Goal: Task Accomplishment & Management: Manage account settings

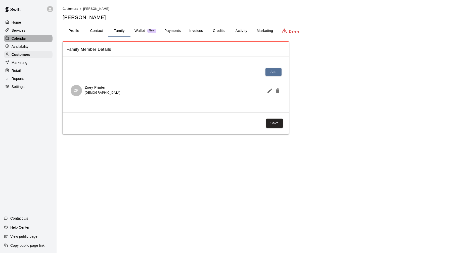
click at [32, 36] on div "Calendar" at bounding box center [28, 39] width 49 height 8
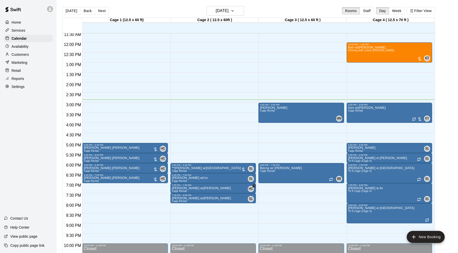
scroll to position [232, 0]
click at [419, 58] on div at bounding box center [419, 59] width 5 height 5
click at [422, 74] on img "edit" at bounding box center [423, 74] width 6 height 6
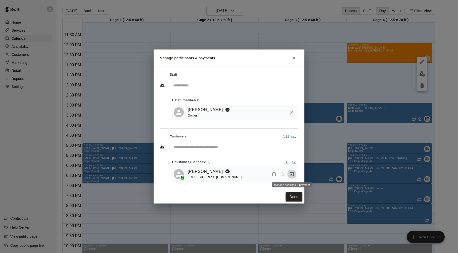
click at [293, 173] on icon "Manage bookings & payment" at bounding box center [292, 174] width 5 height 5
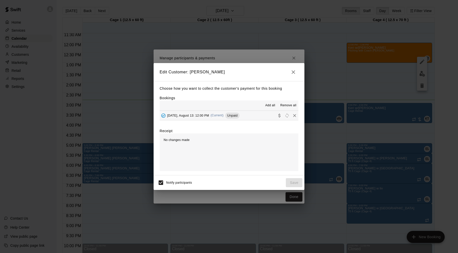
click at [261, 116] on button "[DATE], August 13: 12:00 PM (Current) Unpaid" at bounding box center [229, 115] width 139 height 9
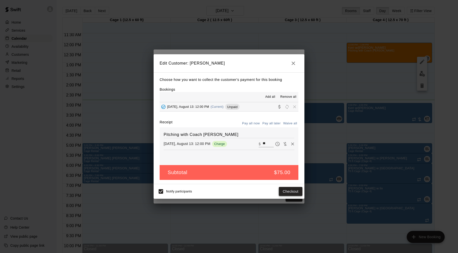
click at [286, 192] on button "Checkout" at bounding box center [291, 191] width 24 height 9
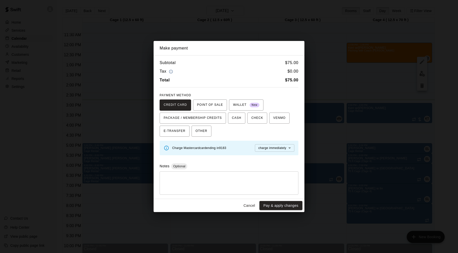
click at [282, 206] on button "Pay & apply changes" at bounding box center [281, 205] width 43 height 9
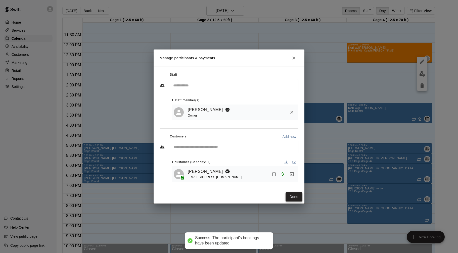
click at [291, 199] on button "Done" at bounding box center [294, 196] width 17 height 9
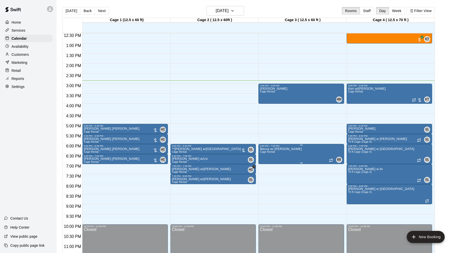
scroll to position [258, 0]
